Goal: Task Accomplishment & Management: Manage account settings

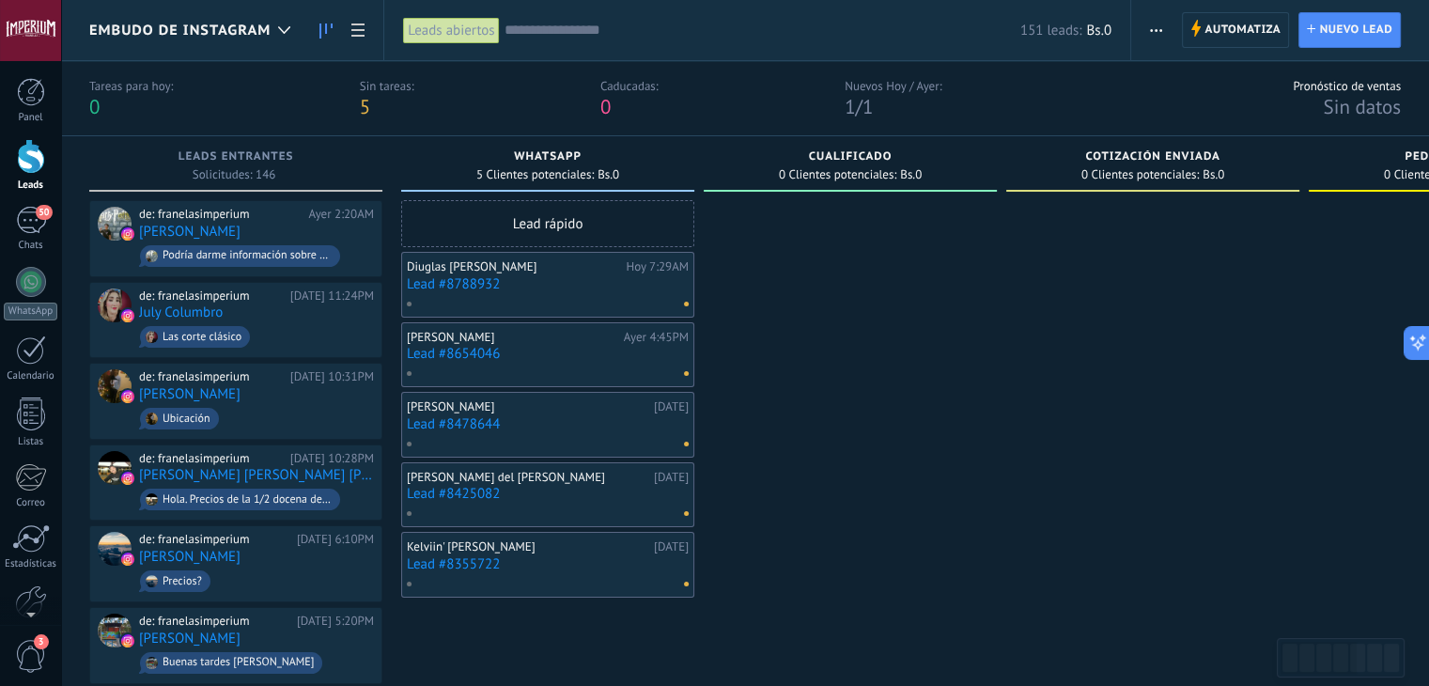
click at [24, 170] on div at bounding box center [31, 156] width 28 height 35
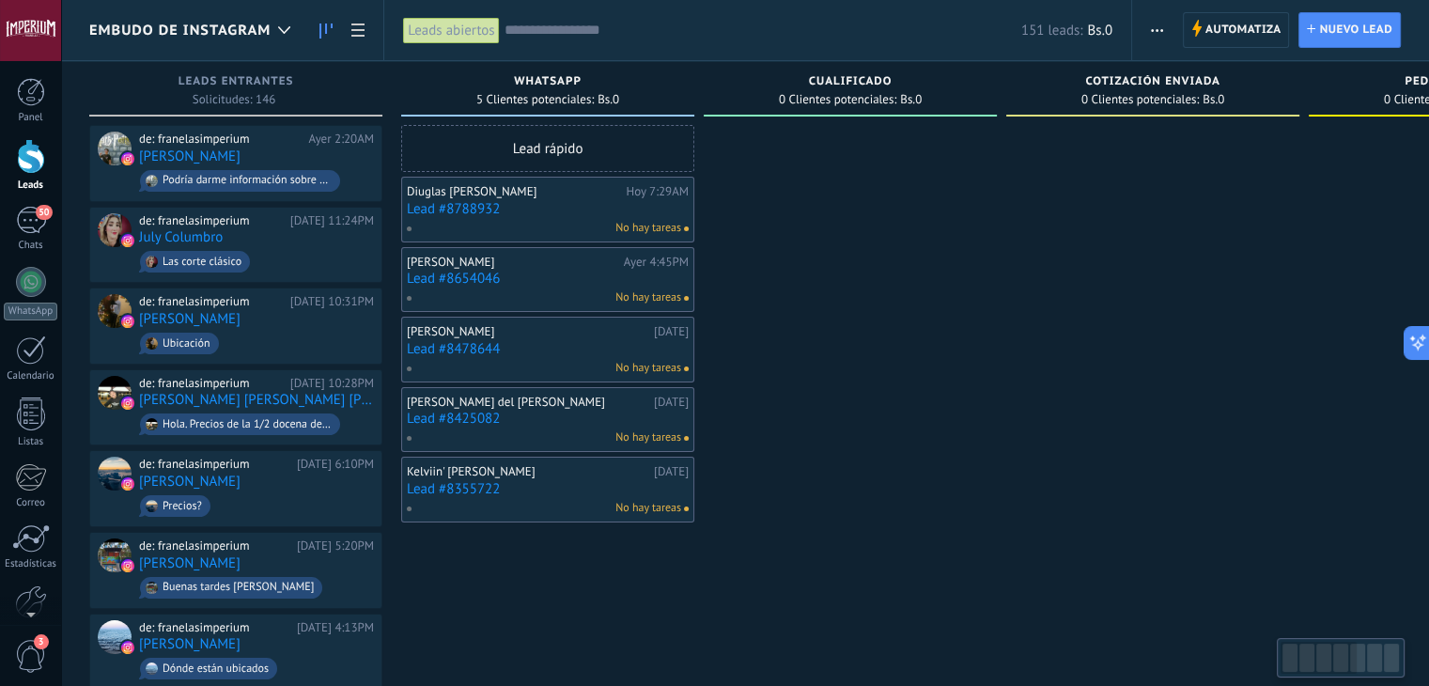
click at [487, 42] on div "Leads abiertos" at bounding box center [451, 30] width 96 height 27
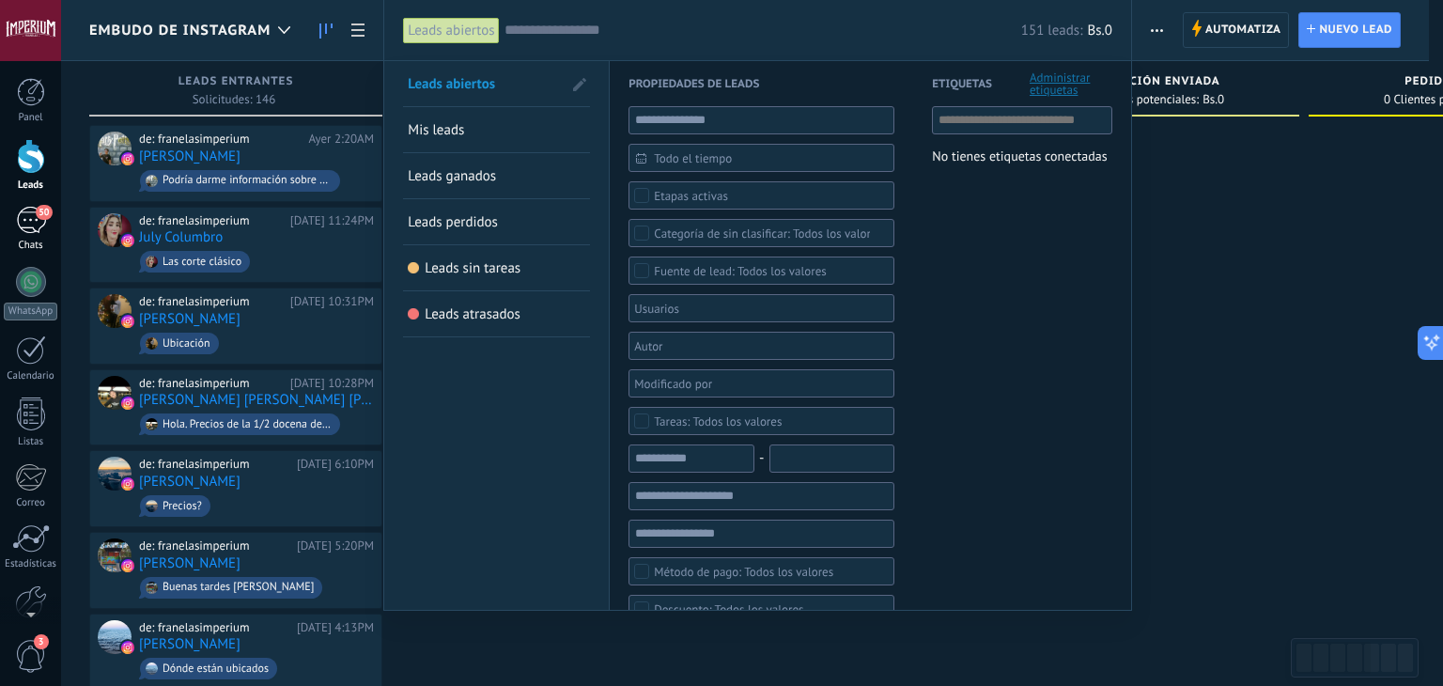
click at [39, 226] on div "50" at bounding box center [31, 220] width 30 height 27
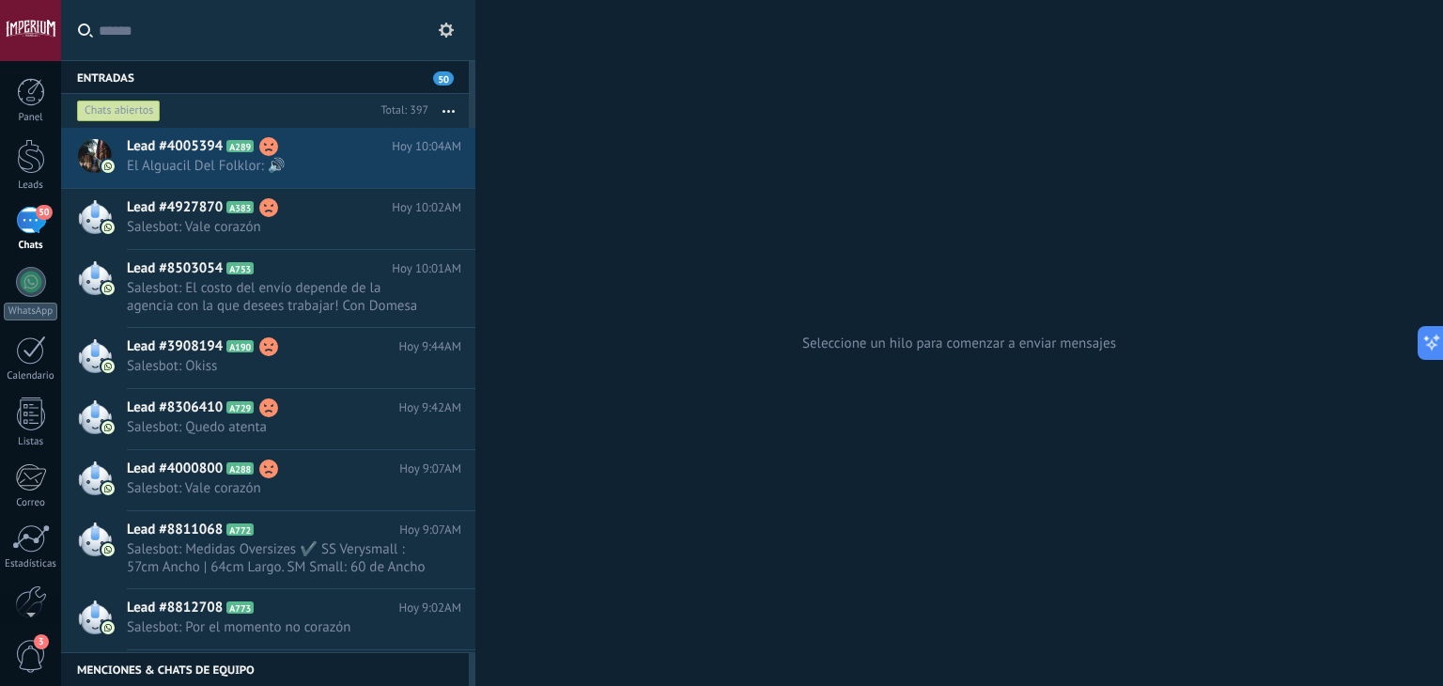
click at [150, 20] on input "text" at bounding box center [280, 30] width 362 height 60
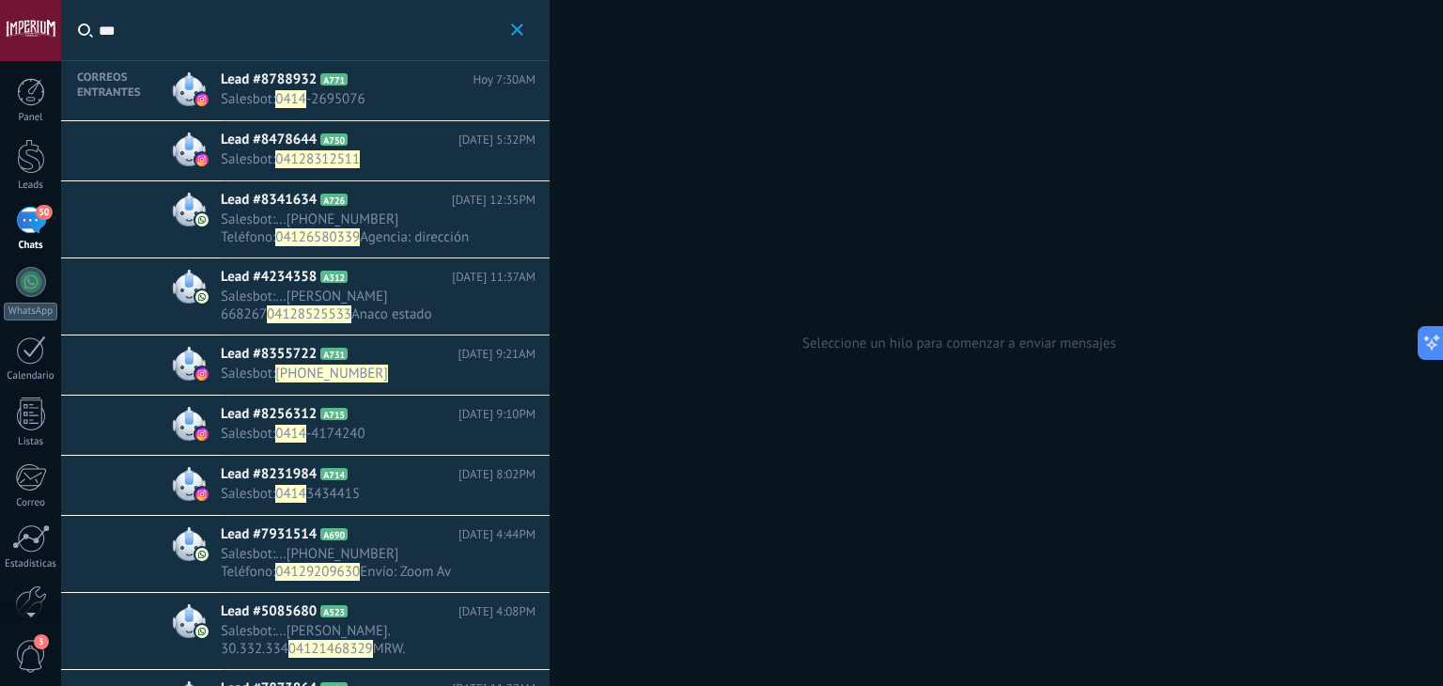
type input "***"
click at [293, 99] on span "0414" at bounding box center [290, 99] width 31 height 18
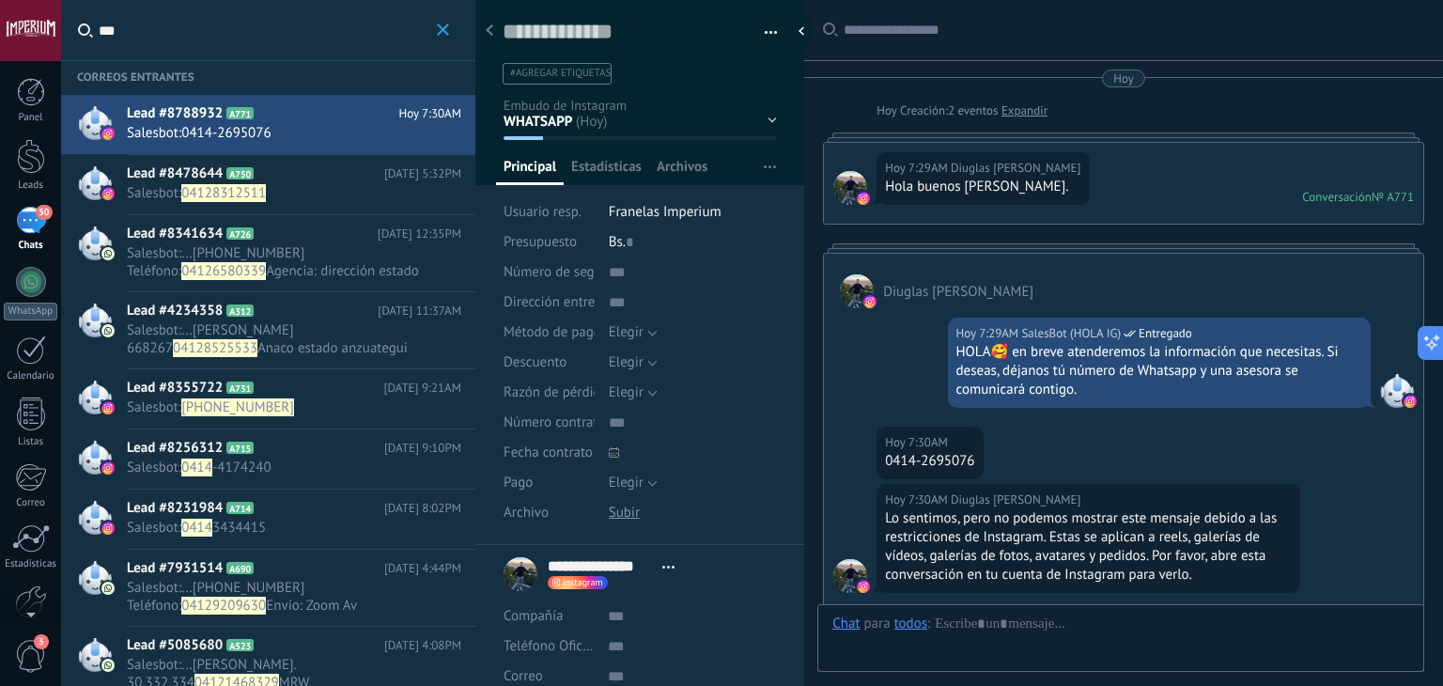
scroll to position [27, 0]
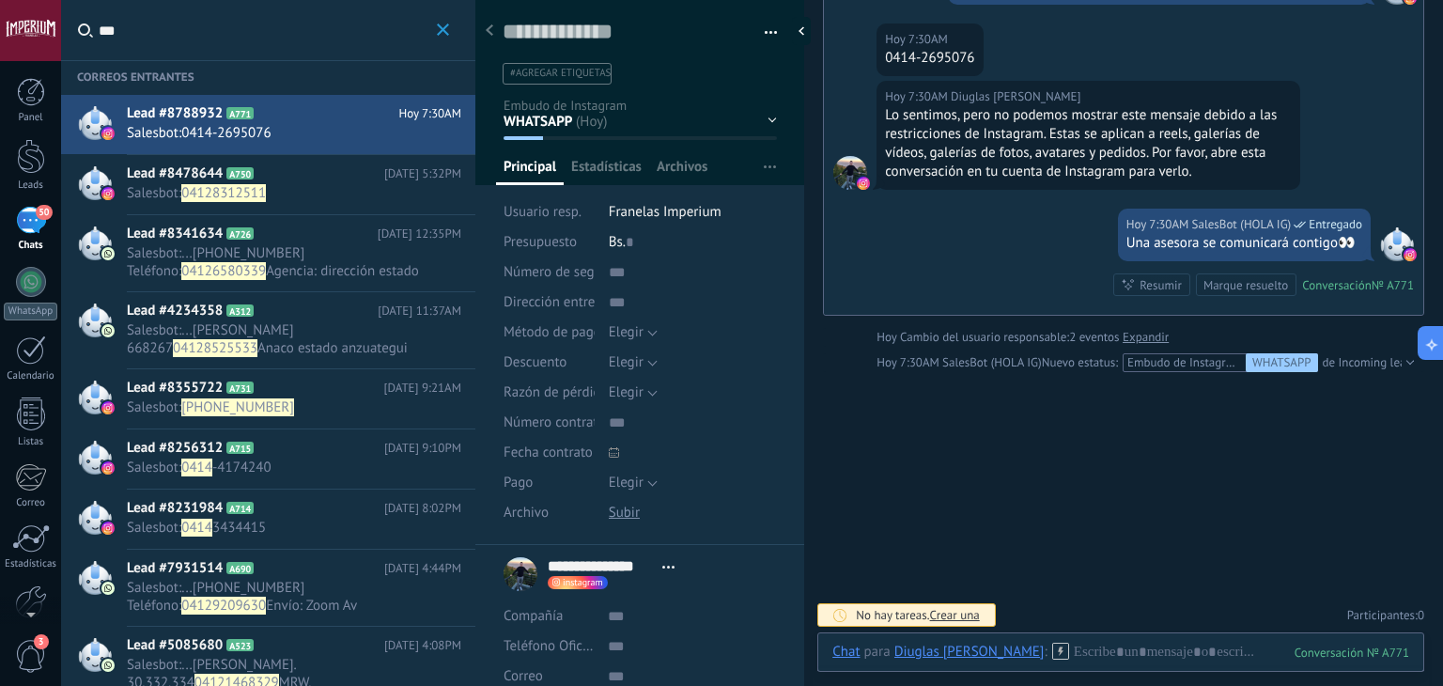
click at [332, 181] on h2 "Lead #8478644 A750" at bounding box center [255, 173] width 257 height 19
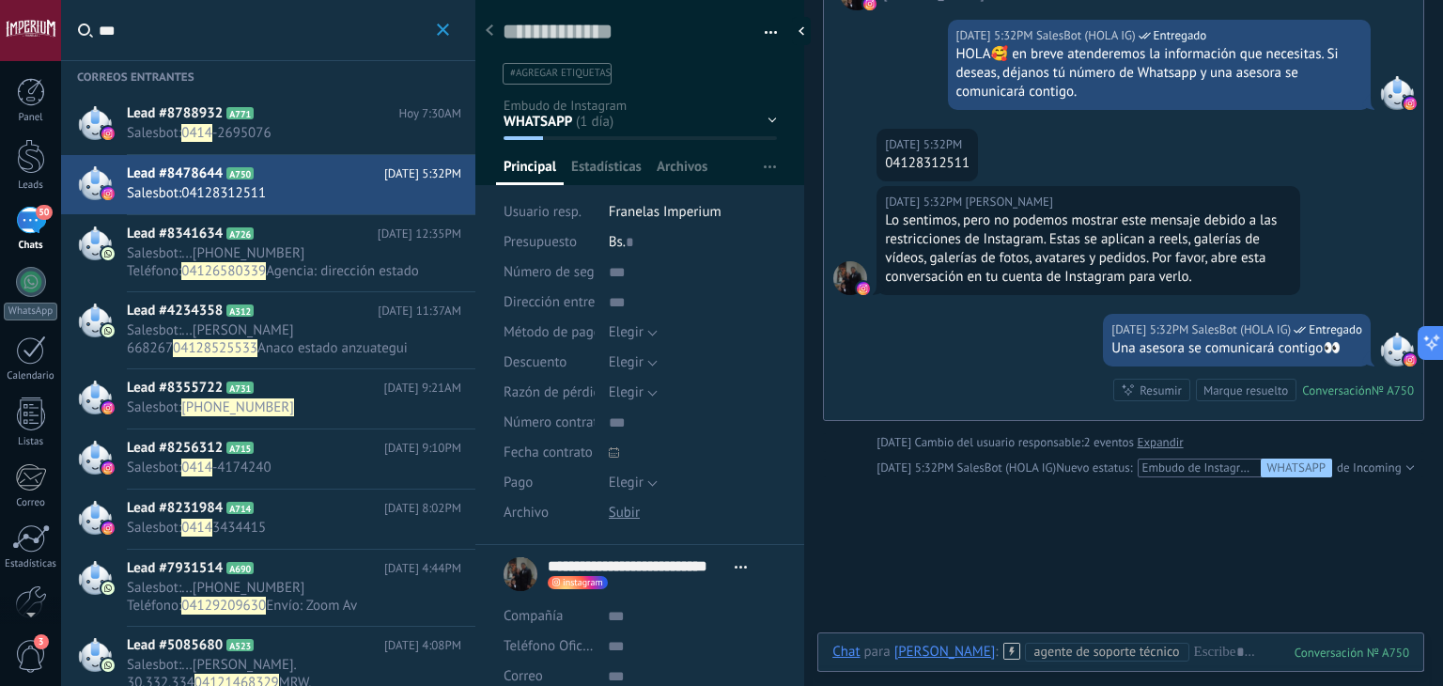
scroll to position [188, 0]
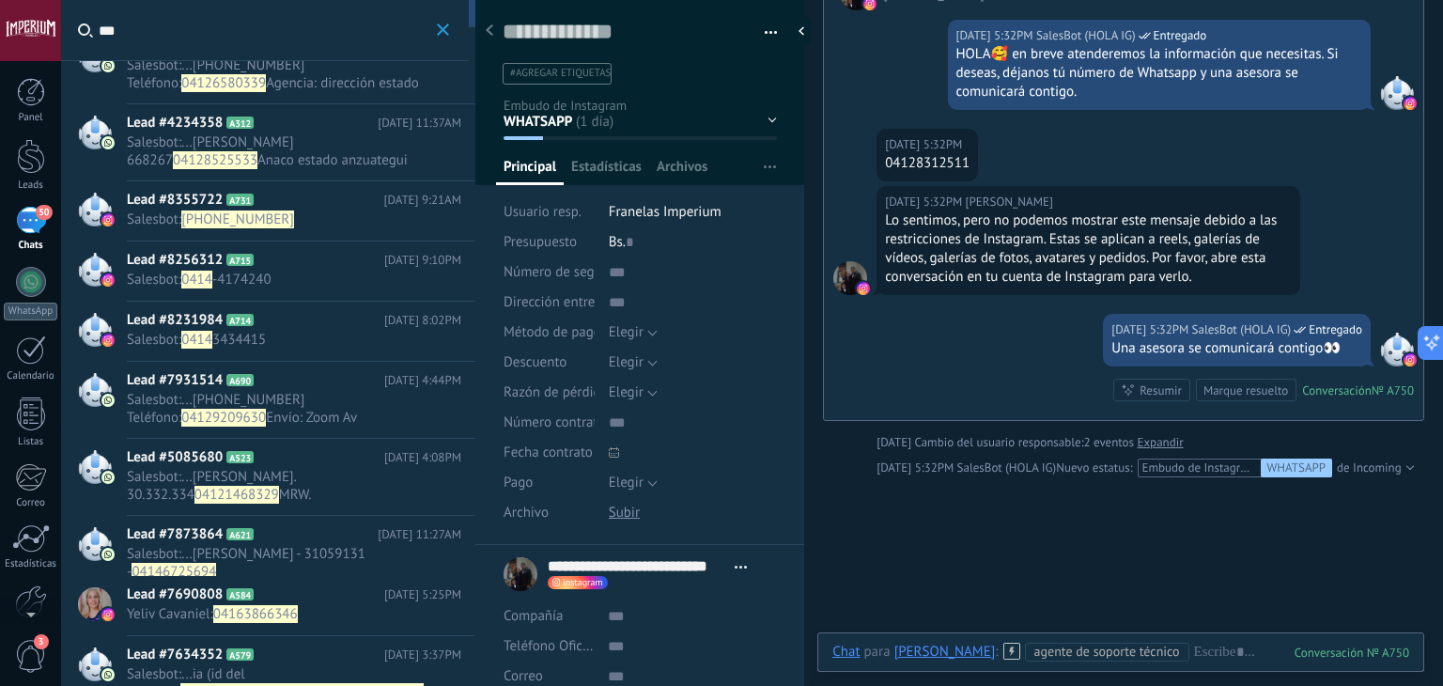
click at [230, 225] on span "[PHONE_NUMBER]" at bounding box center [237, 219] width 113 height 18
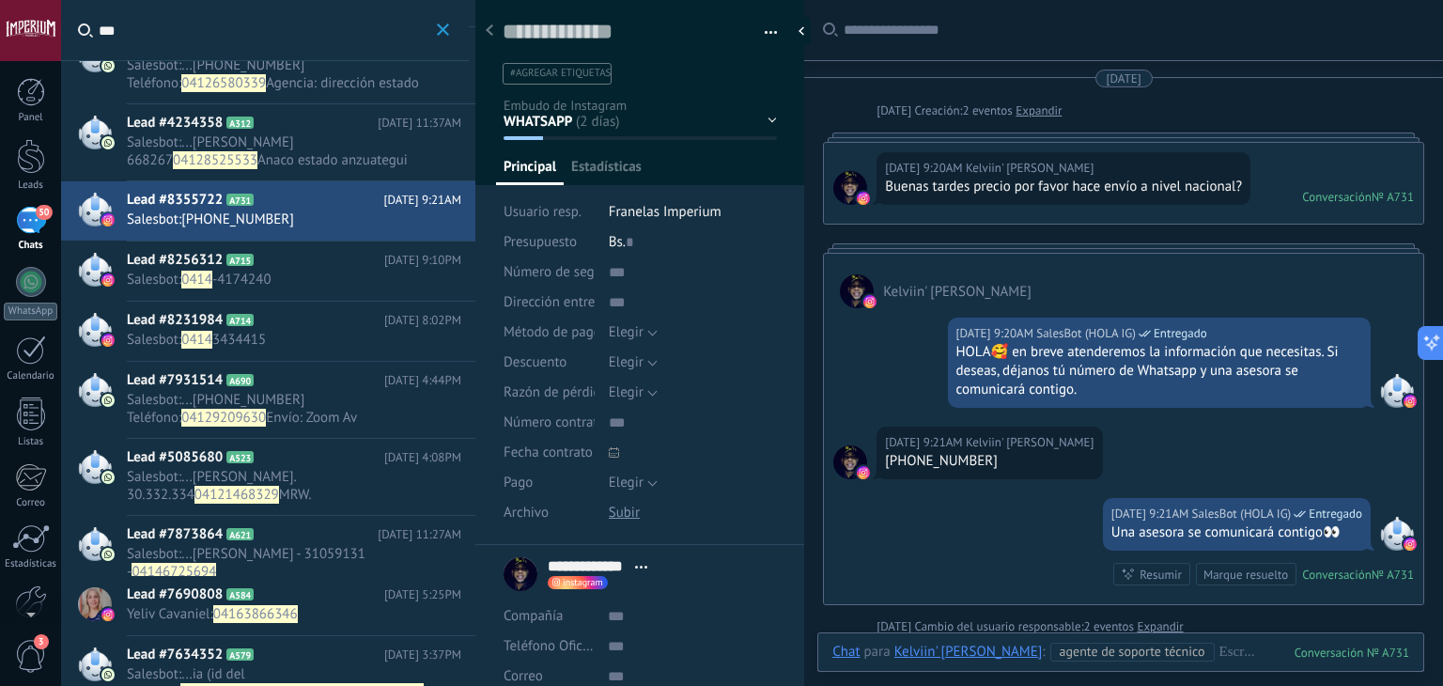
scroll to position [117, 0]
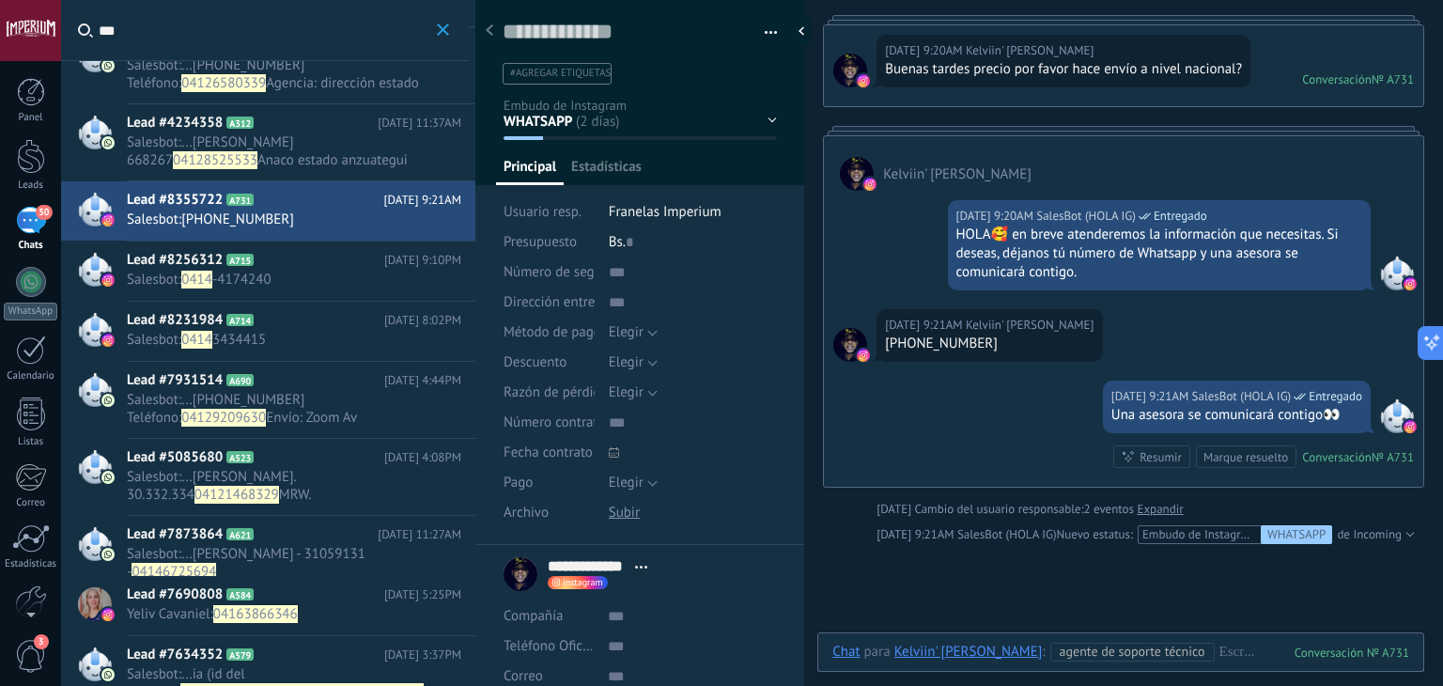
click at [225, 262] on h2 "Lead #8256312 A715" at bounding box center [255, 260] width 257 height 19
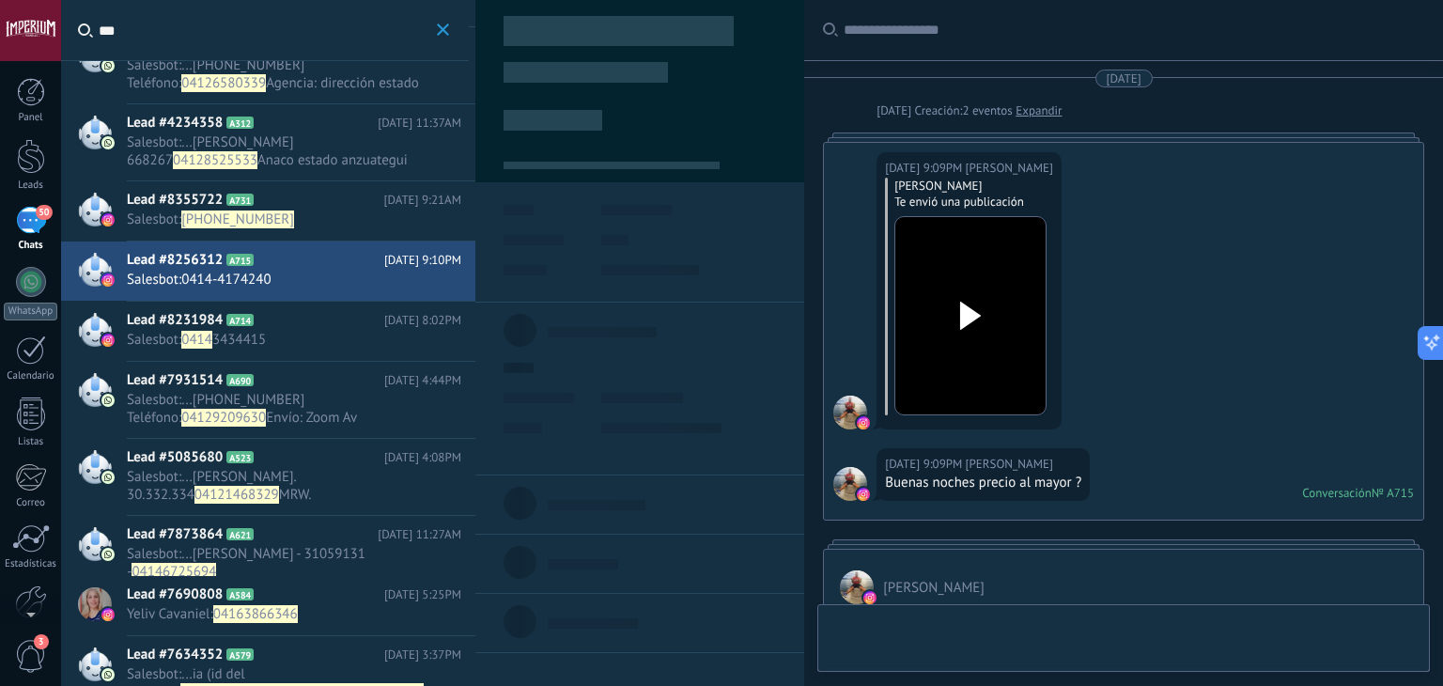
scroll to position [406, 0]
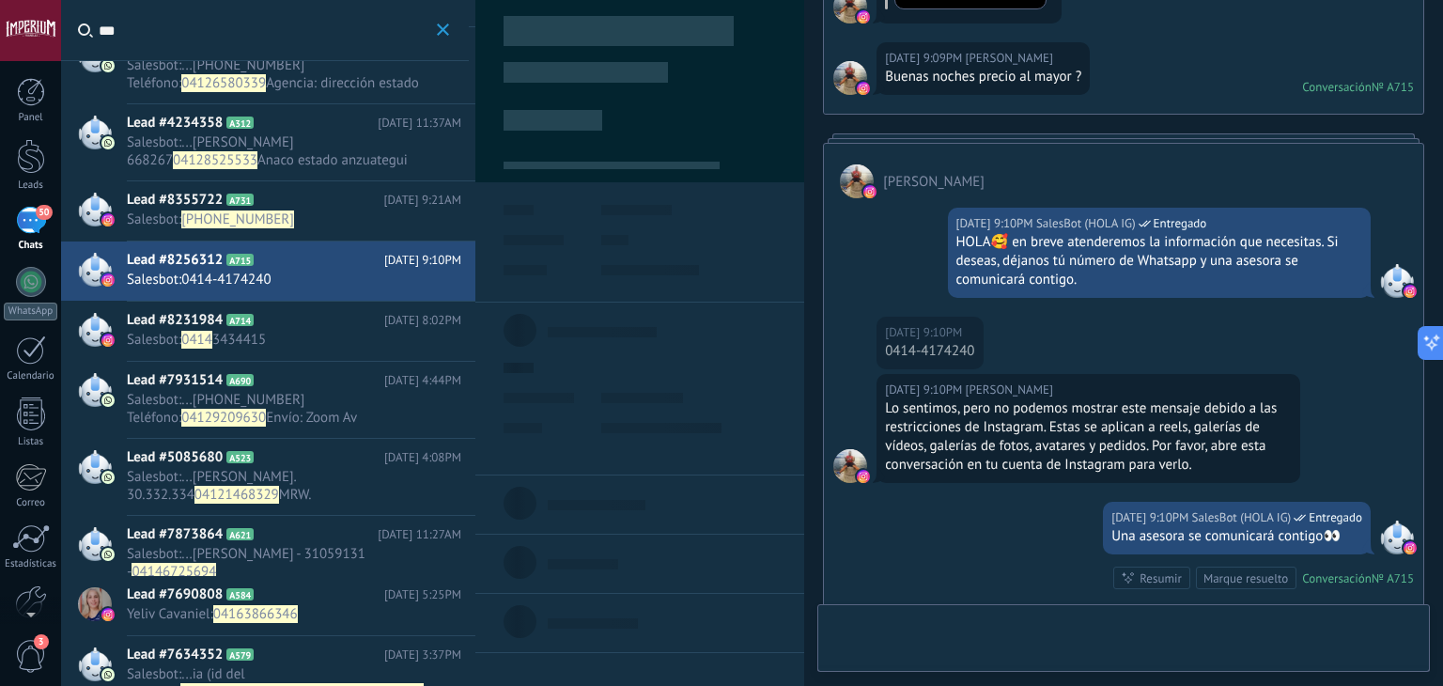
click at [211, 303] on div "Lead #8231984 A714 [DATE] 8:02PM Salesbot : 0414 3434415" at bounding box center [301, 331] width 349 height 59
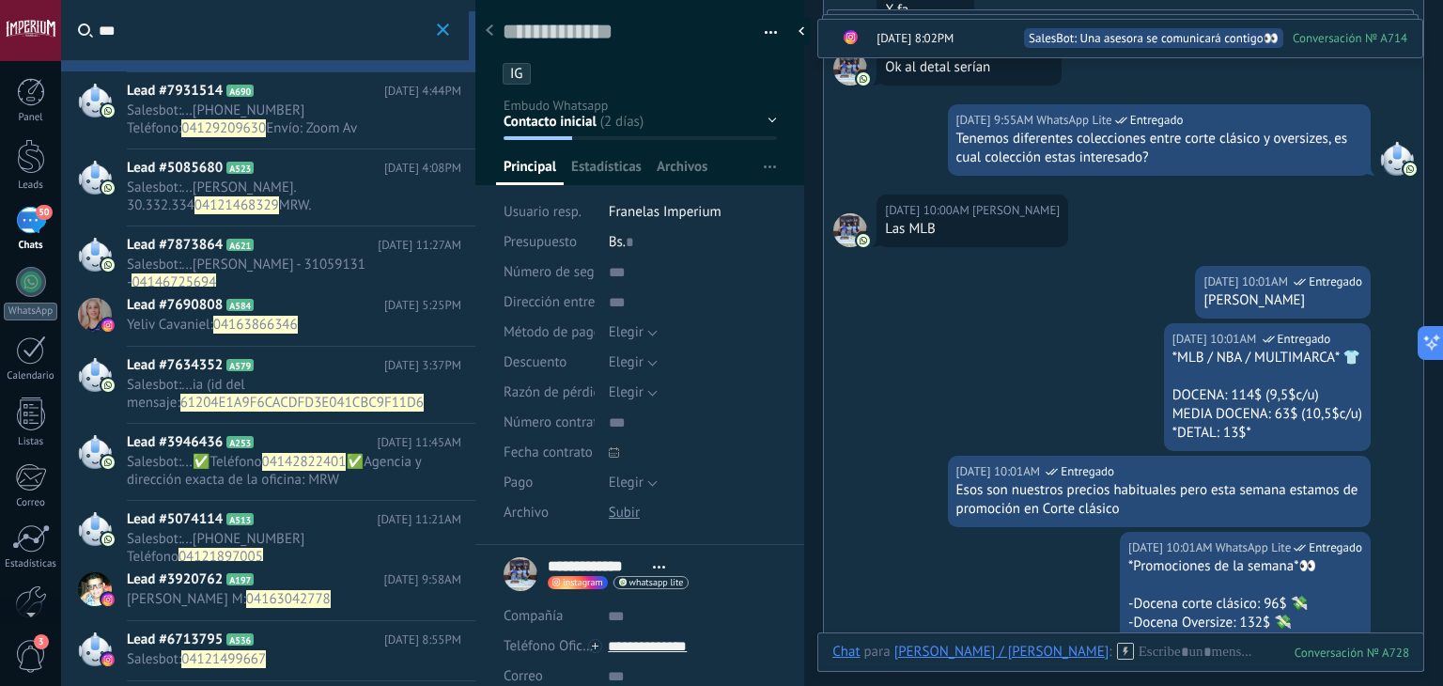
scroll to position [564, 0]
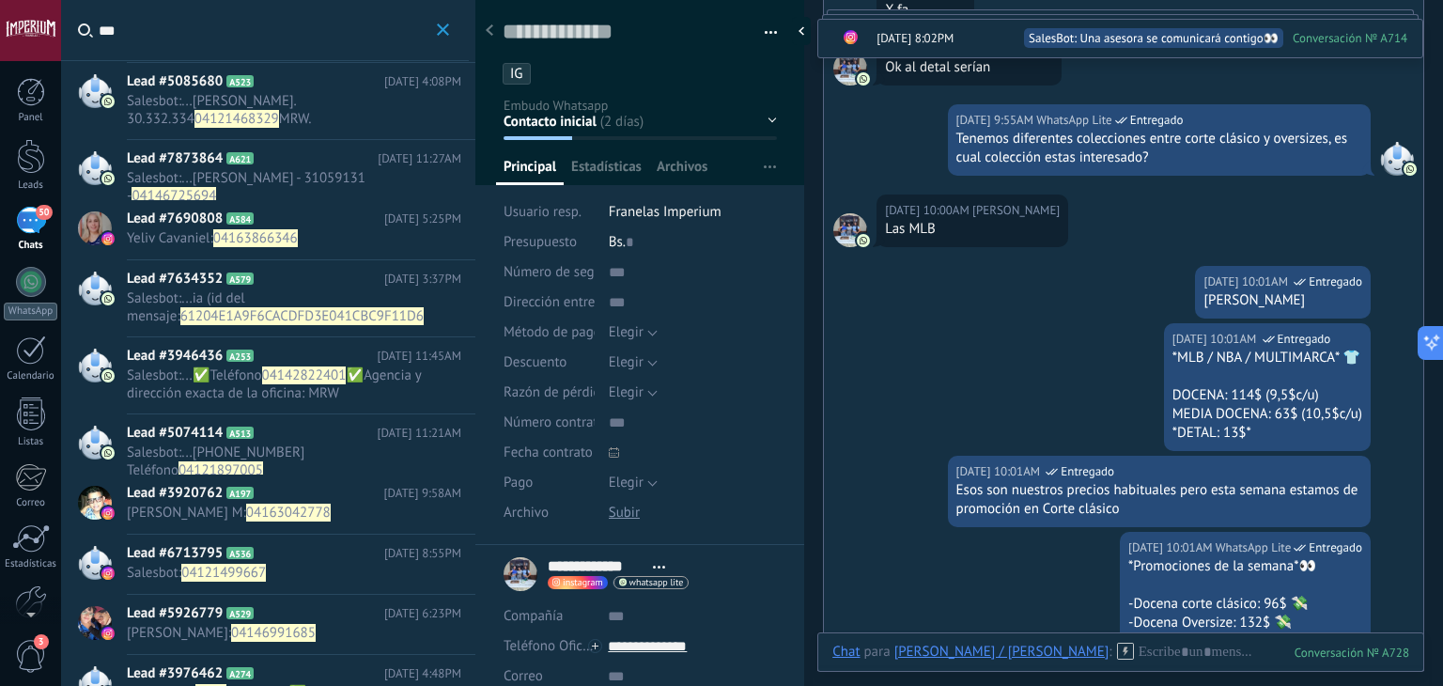
click at [183, 516] on span "[PERSON_NAME] M :" at bounding box center [186, 513] width 119 height 18
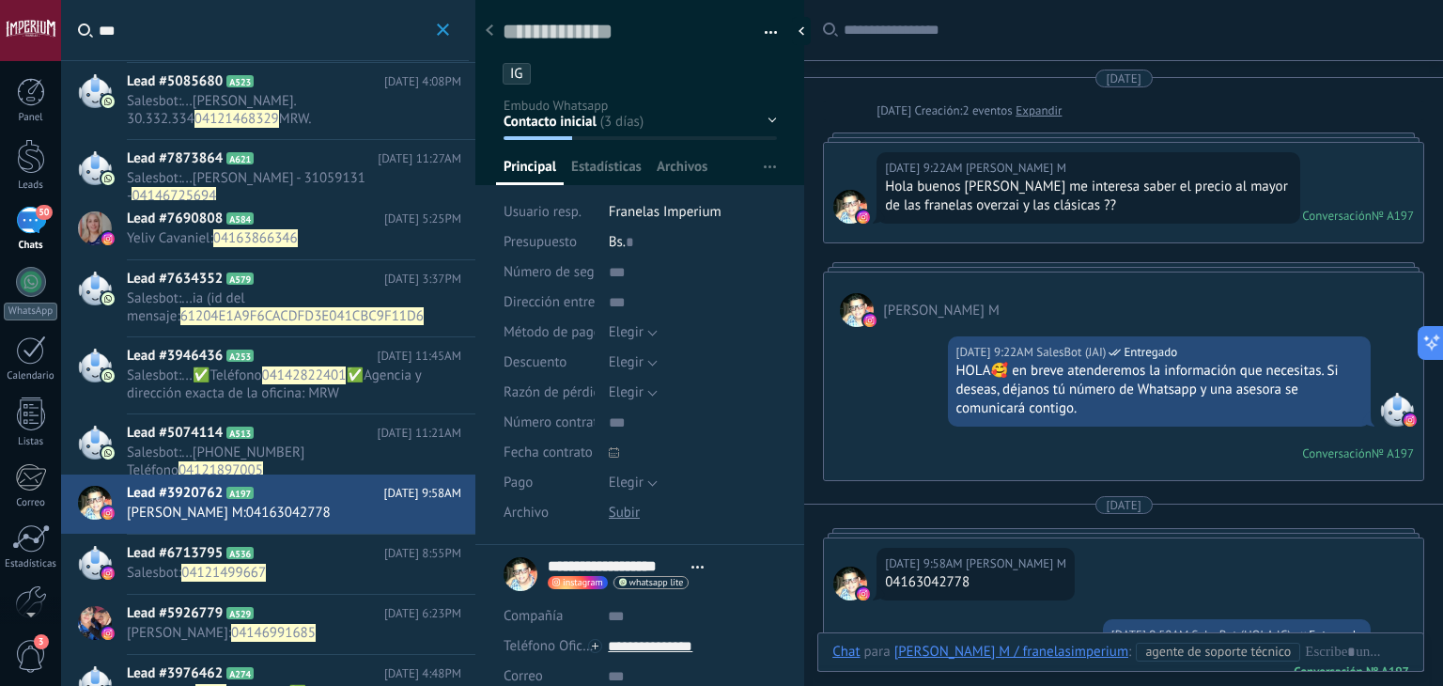
scroll to position [27, 0]
click at [189, 565] on span "04121499667" at bounding box center [223, 573] width 85 height 18
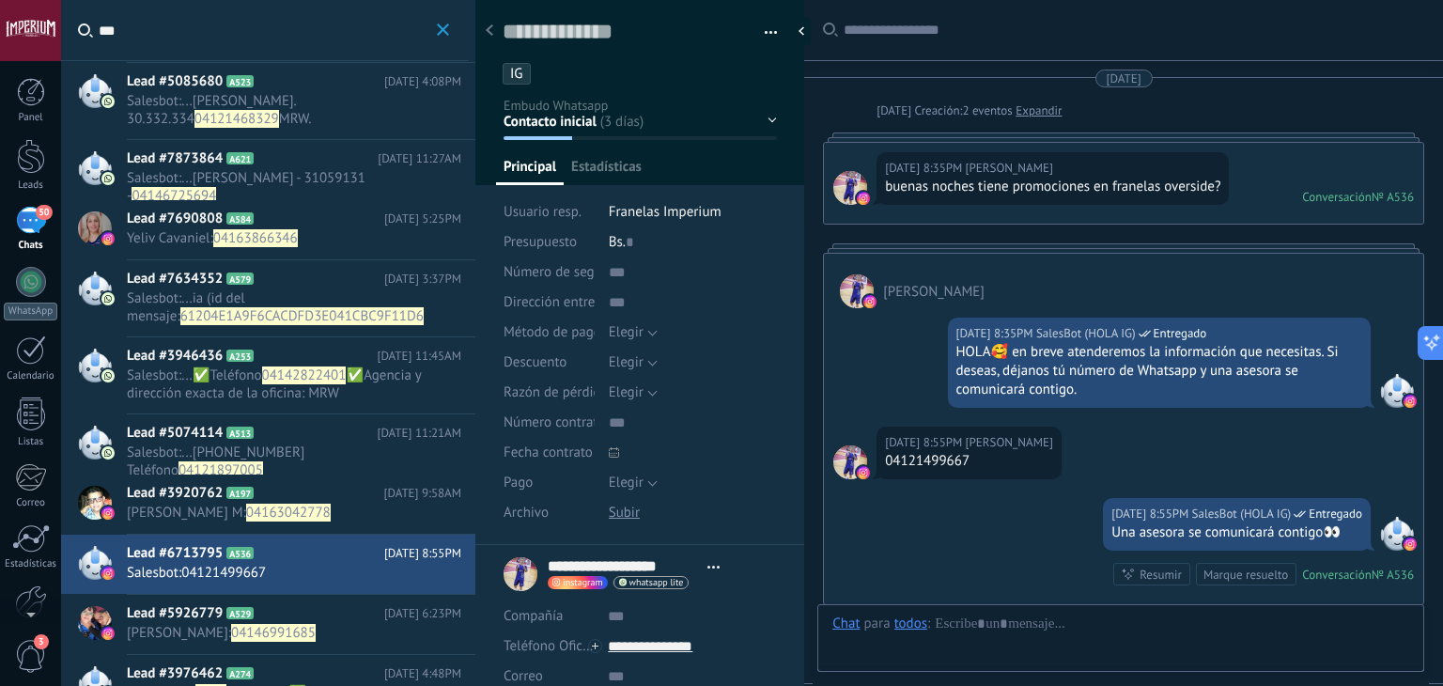
click at [185, 509] on span "[PERSON_NAME] M :" at bounding box center [186, 513] width 119 height 18
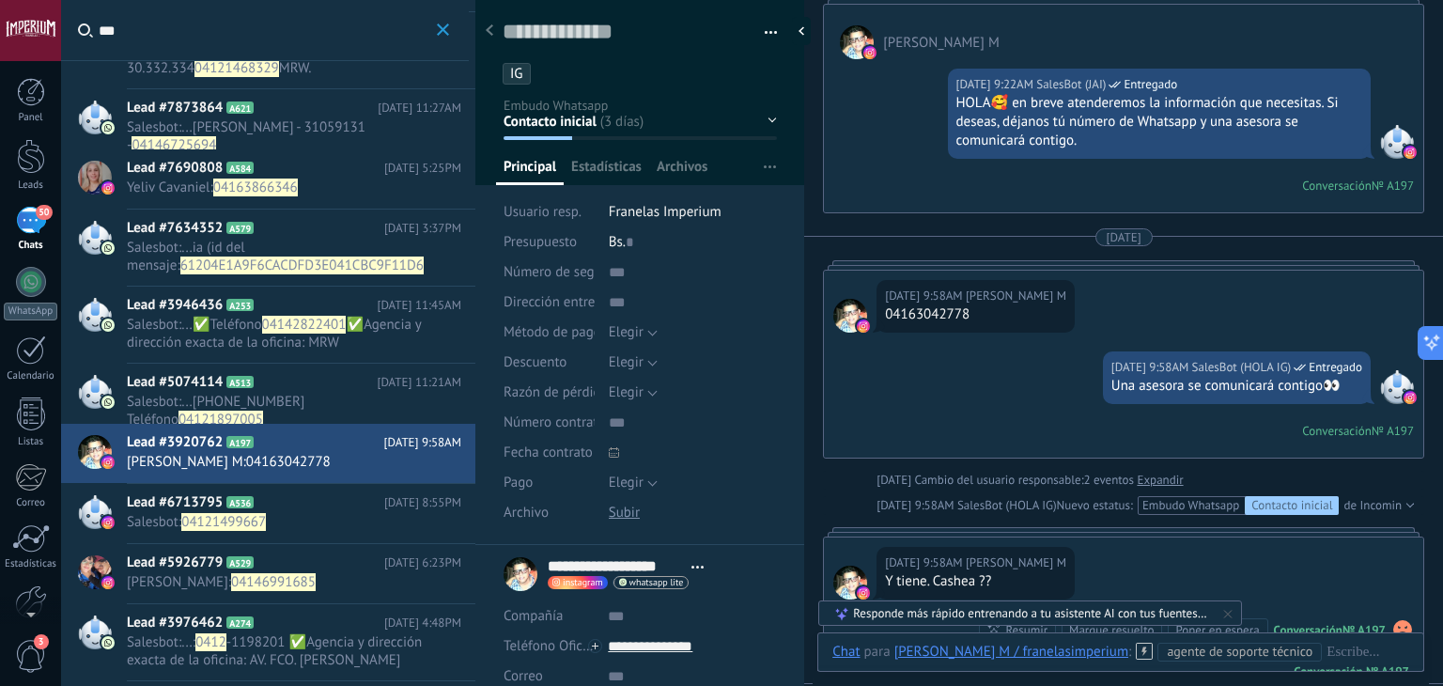
scroll to position [658, 0]
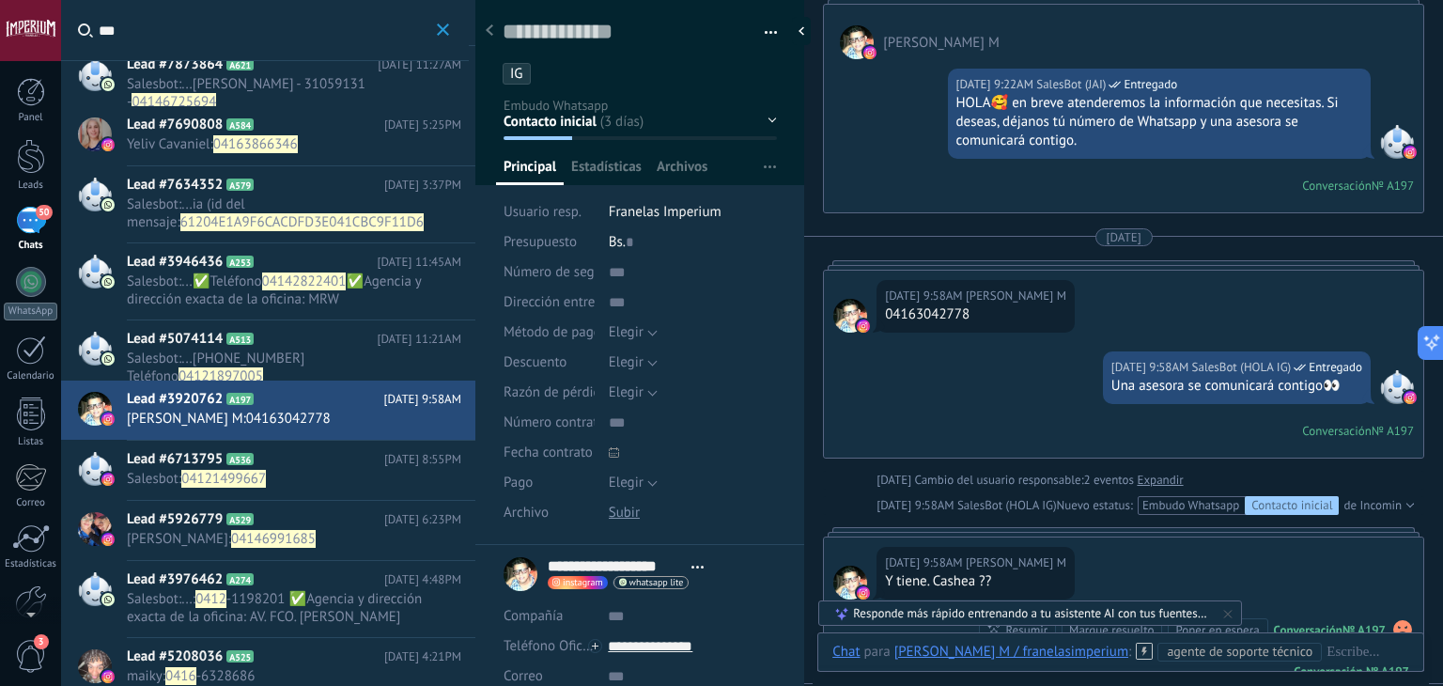
click at [300, 490] on div "Lead #6713795 A536 [DATE] 8:55PM Salesbot : 04121499667" at bounding box center [301, 470] width 349 height 59
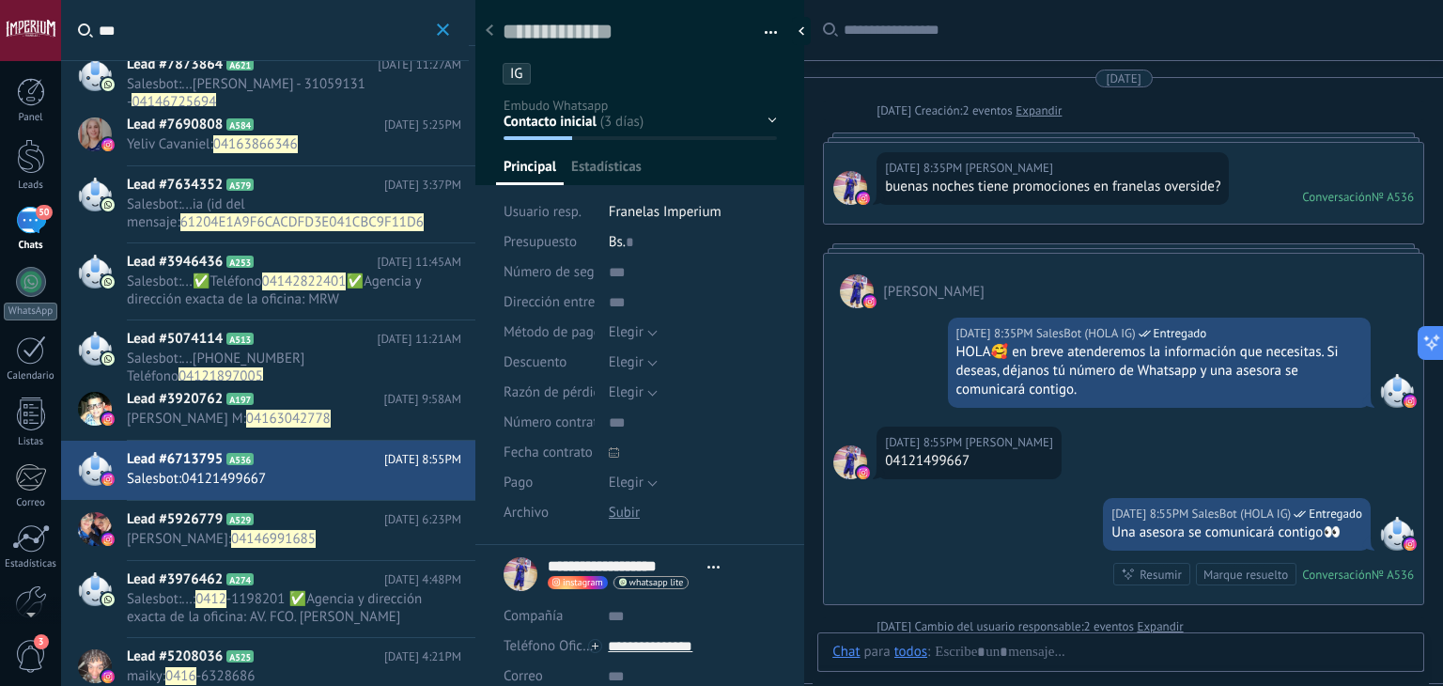
click at [270, 535] on span "04146991685" at bounding box center [273, 539] width 85 height 18
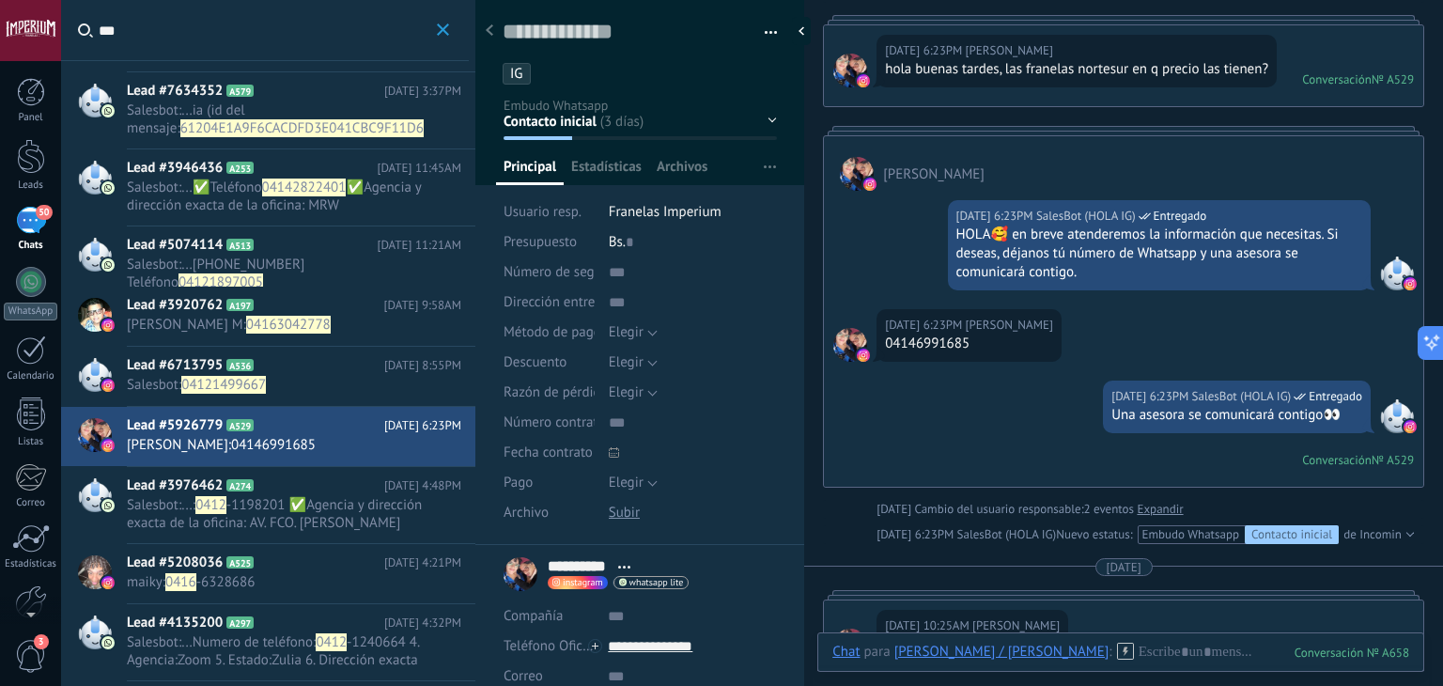
scroll to position [939, 0]
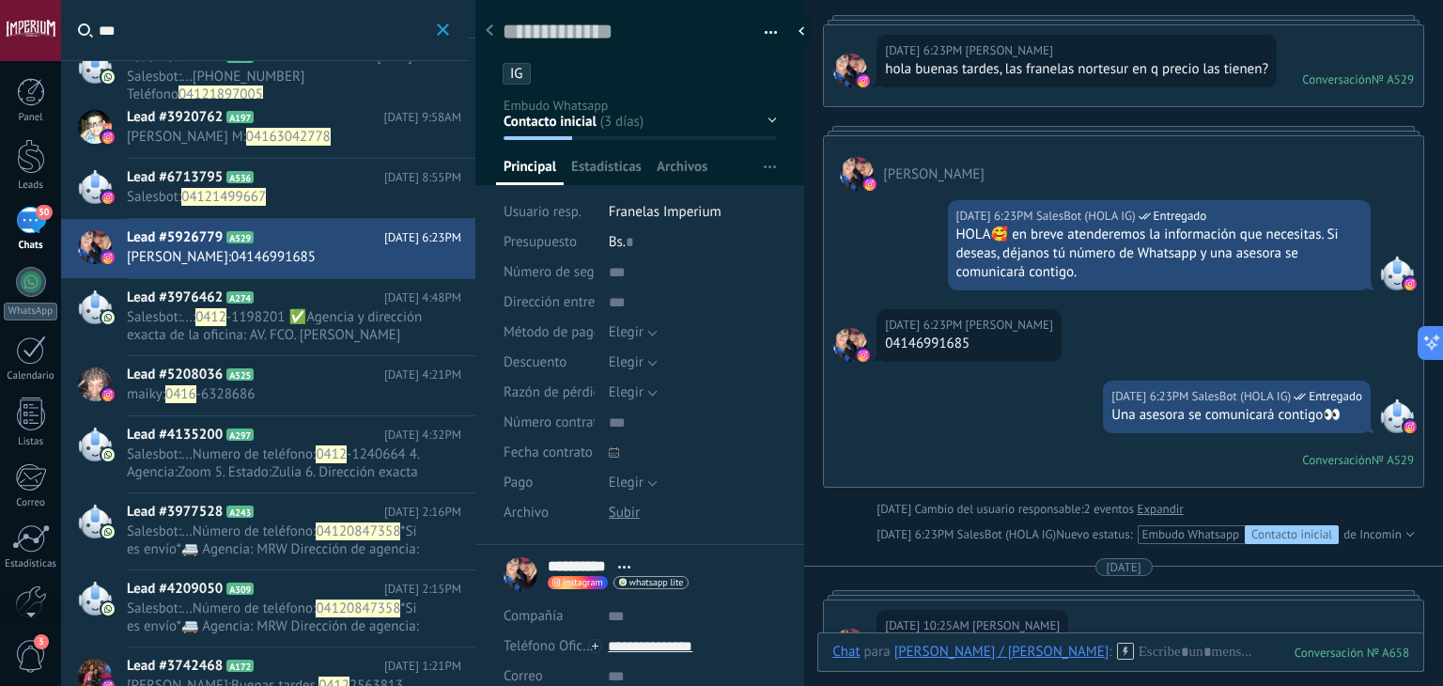
click at [251, 379] on span "A525" at bounding box center [239, 374] width 27 height 12
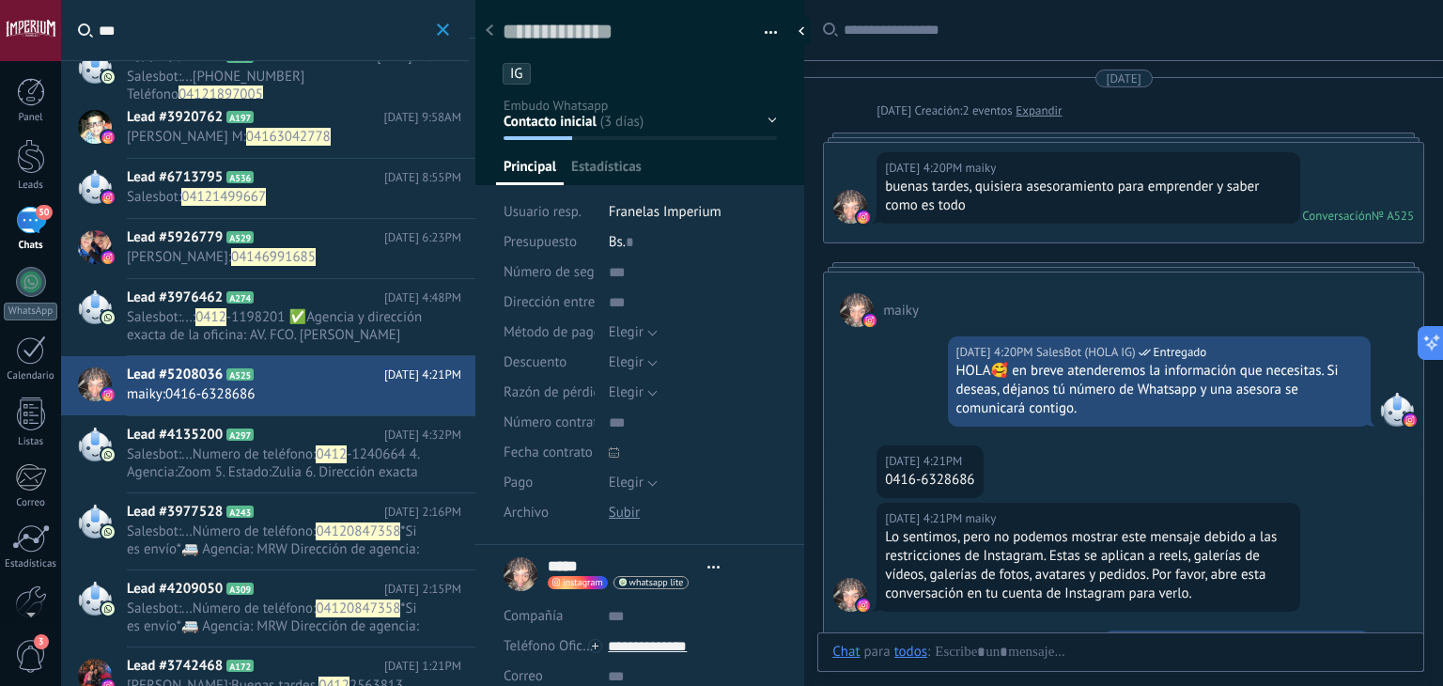
type textarea "**********"
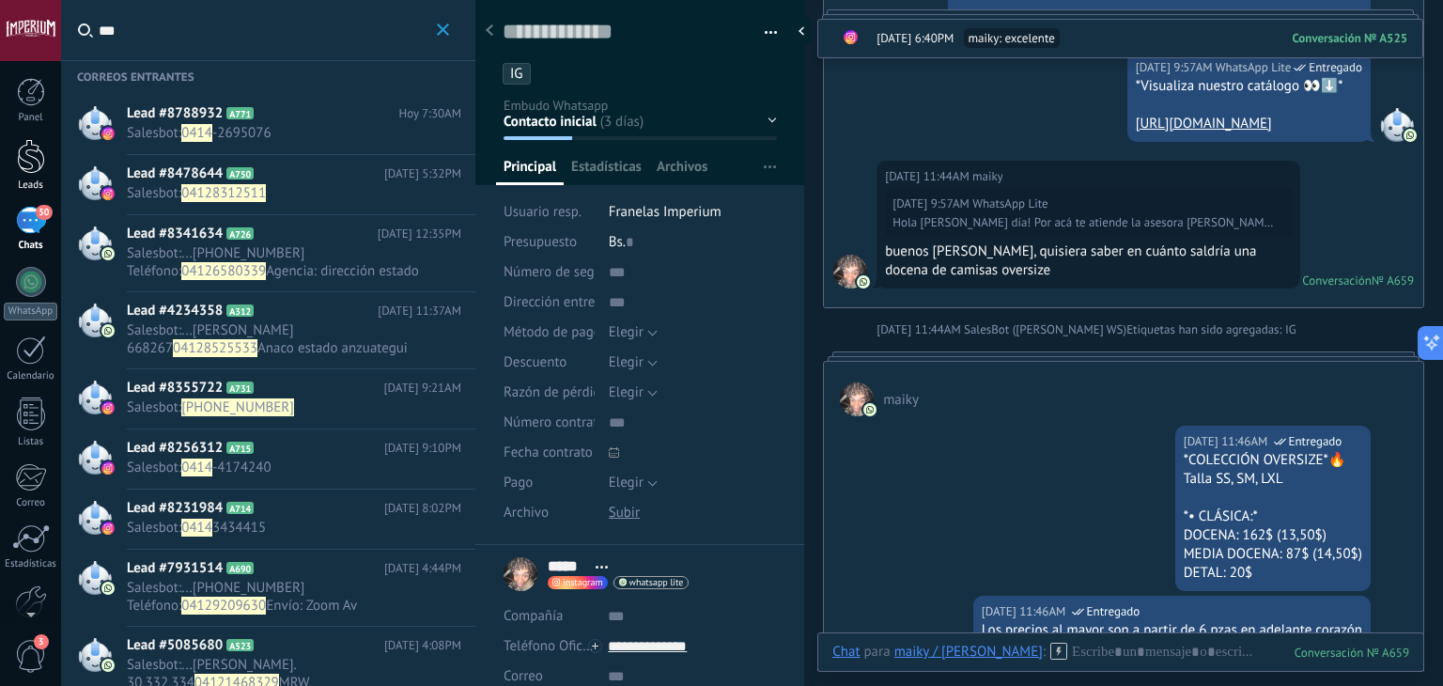
click at [15, 162] on link "Leads" at bounding box center [30, 165] width 61 height 53
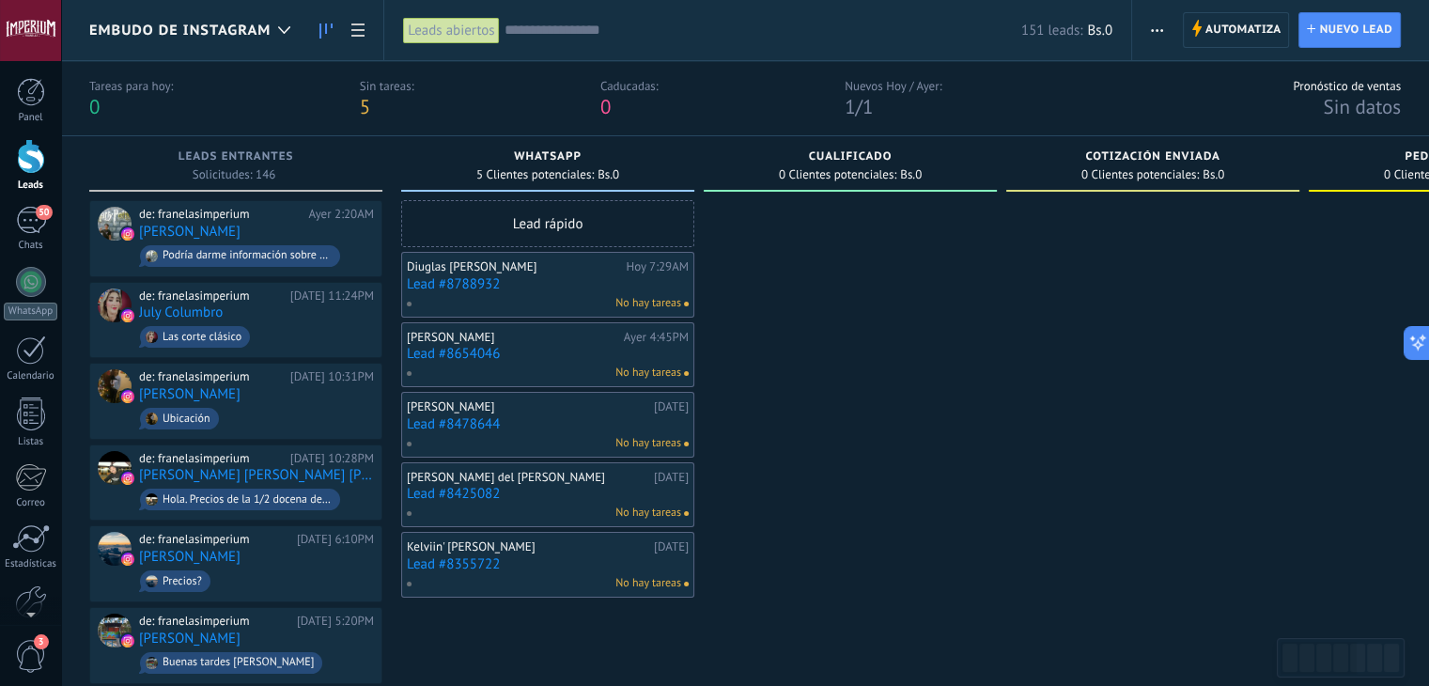
click at [562, 23] on input "text" at bounding box center [762, 31] width 517 height 20
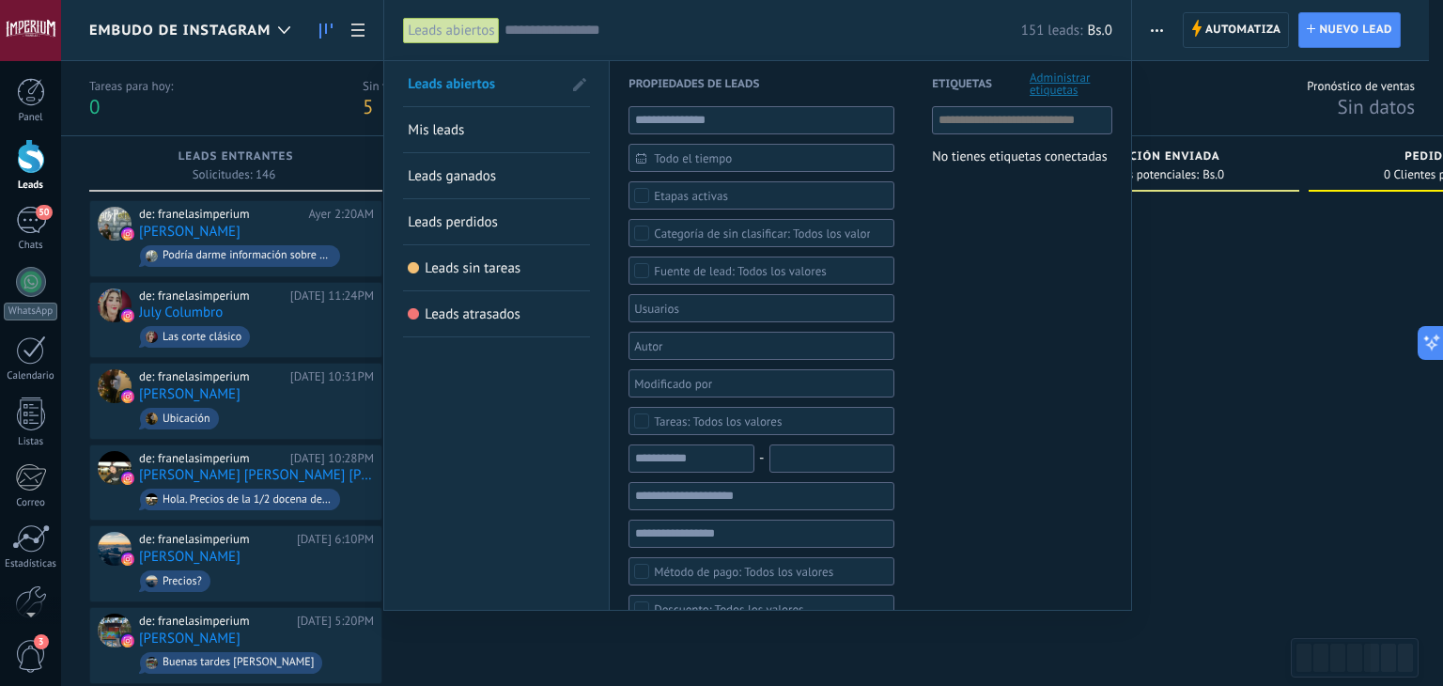
click at [678, 155] on span "Todo el tiempo" at bounding box center [769, 158] width 230 height 14
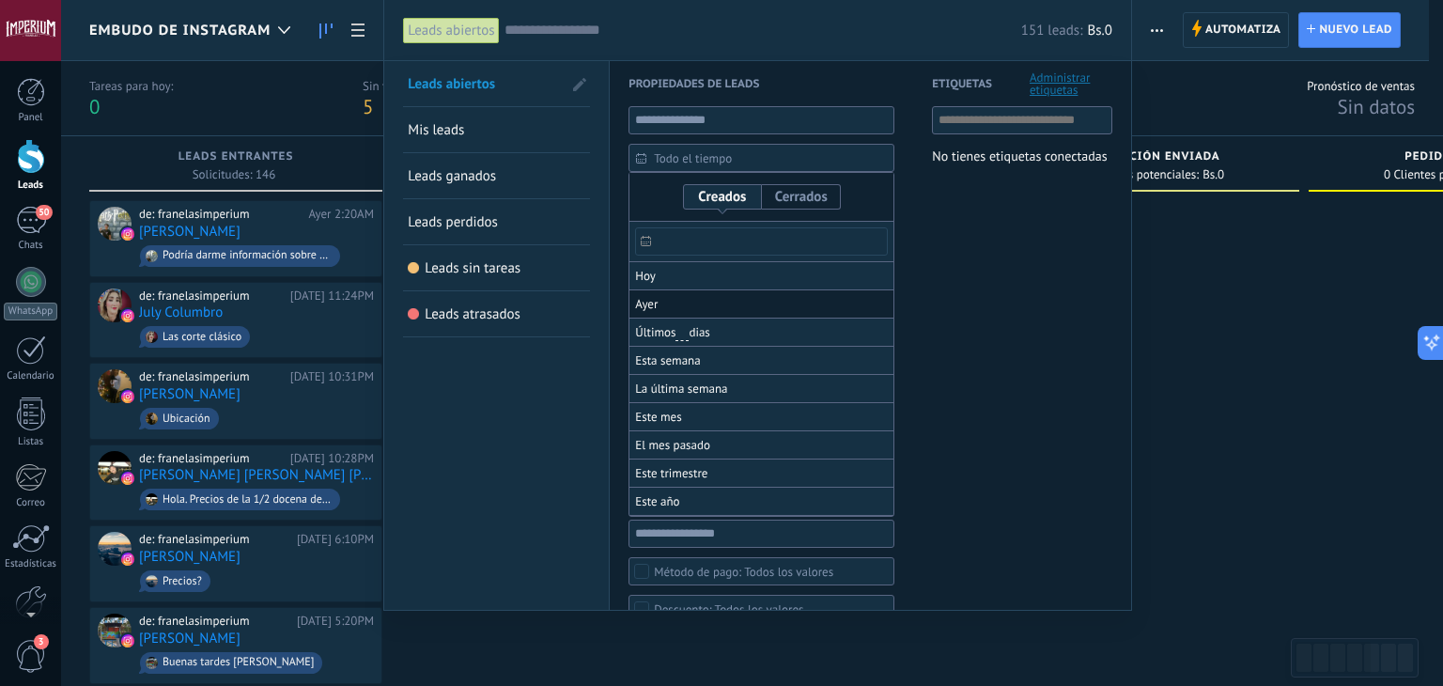
click at [669, 304] on li "Ayer" at bounding box center [761, 304] width 264 height 28
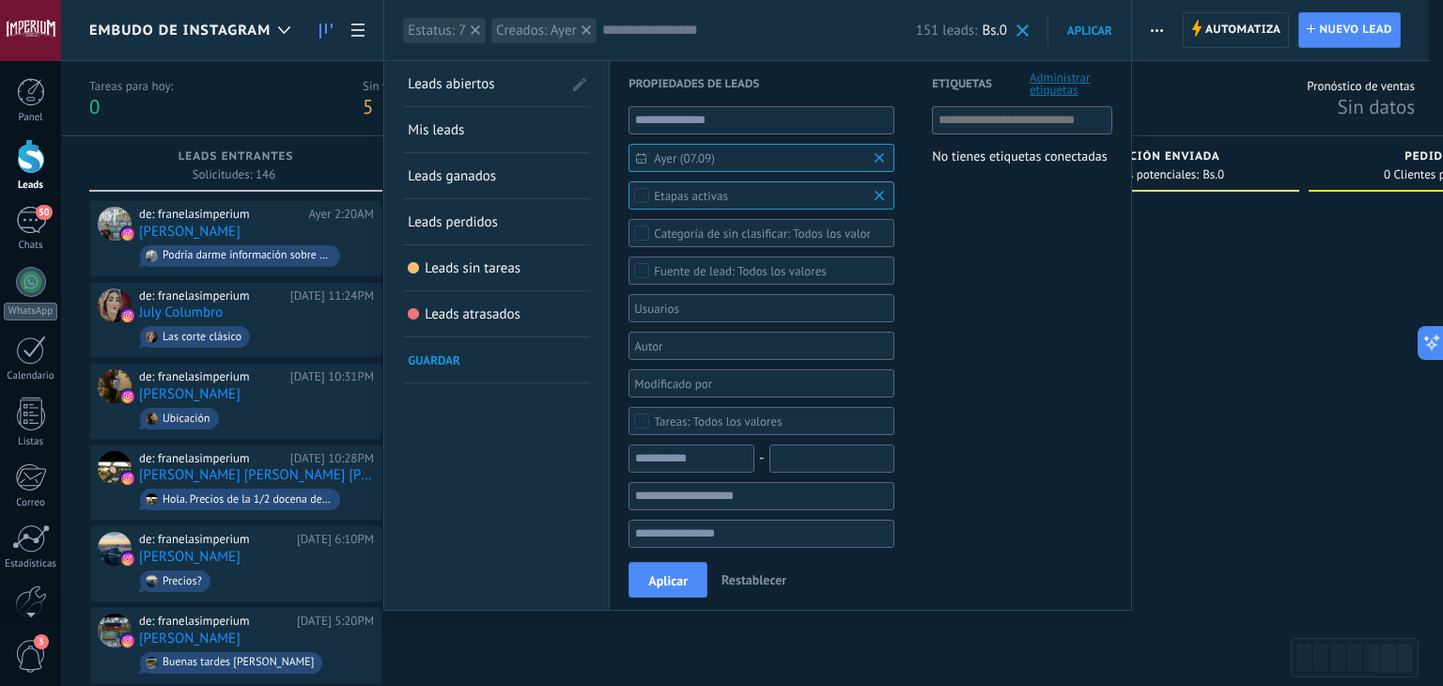
click at [688, 606] on div "Aplicar Restablecer" at bounding box center [867, 579] width 515 height 61
click at [682, 593] on button "Aplicar" at bounding box center [667, 580] width 79 height 36
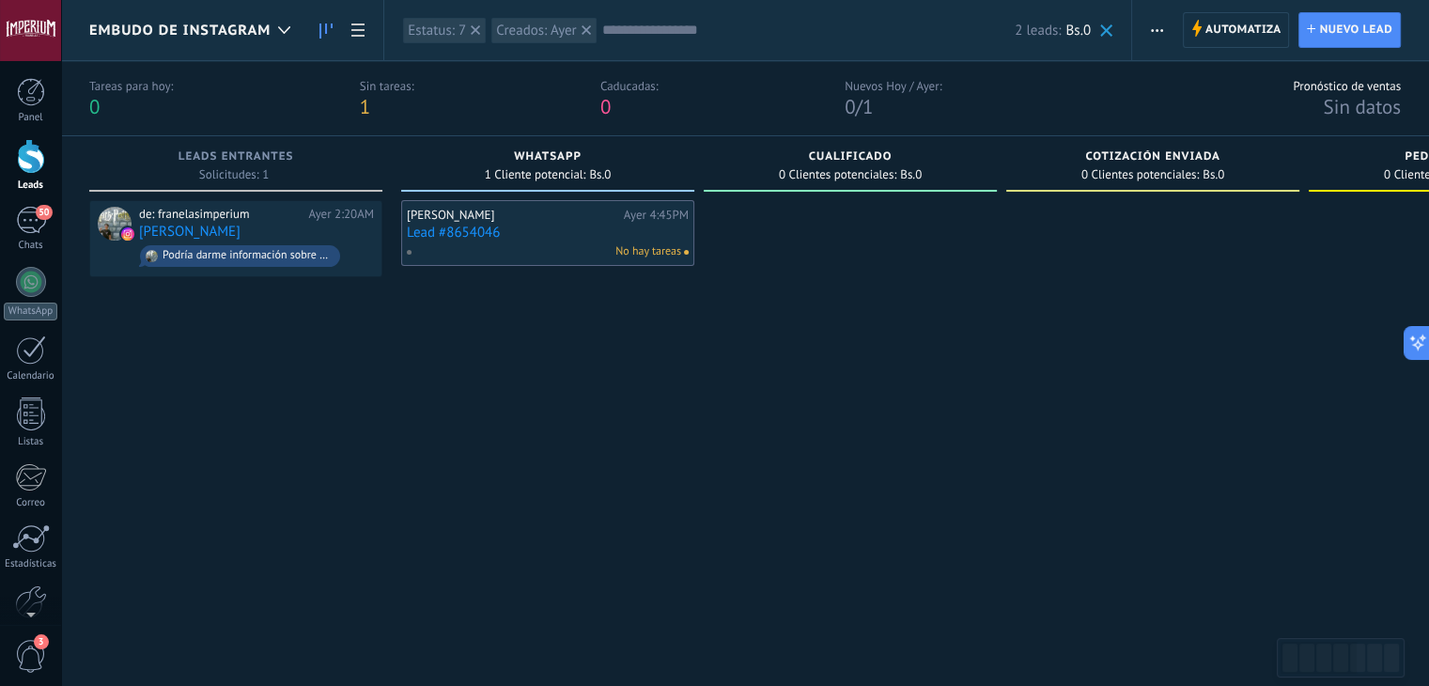
click at [18, 179] on div "Leads" at bounding box center [31, 185] width 54 height 12
